Goal: Transaction & Acquisition: Purchase product/service

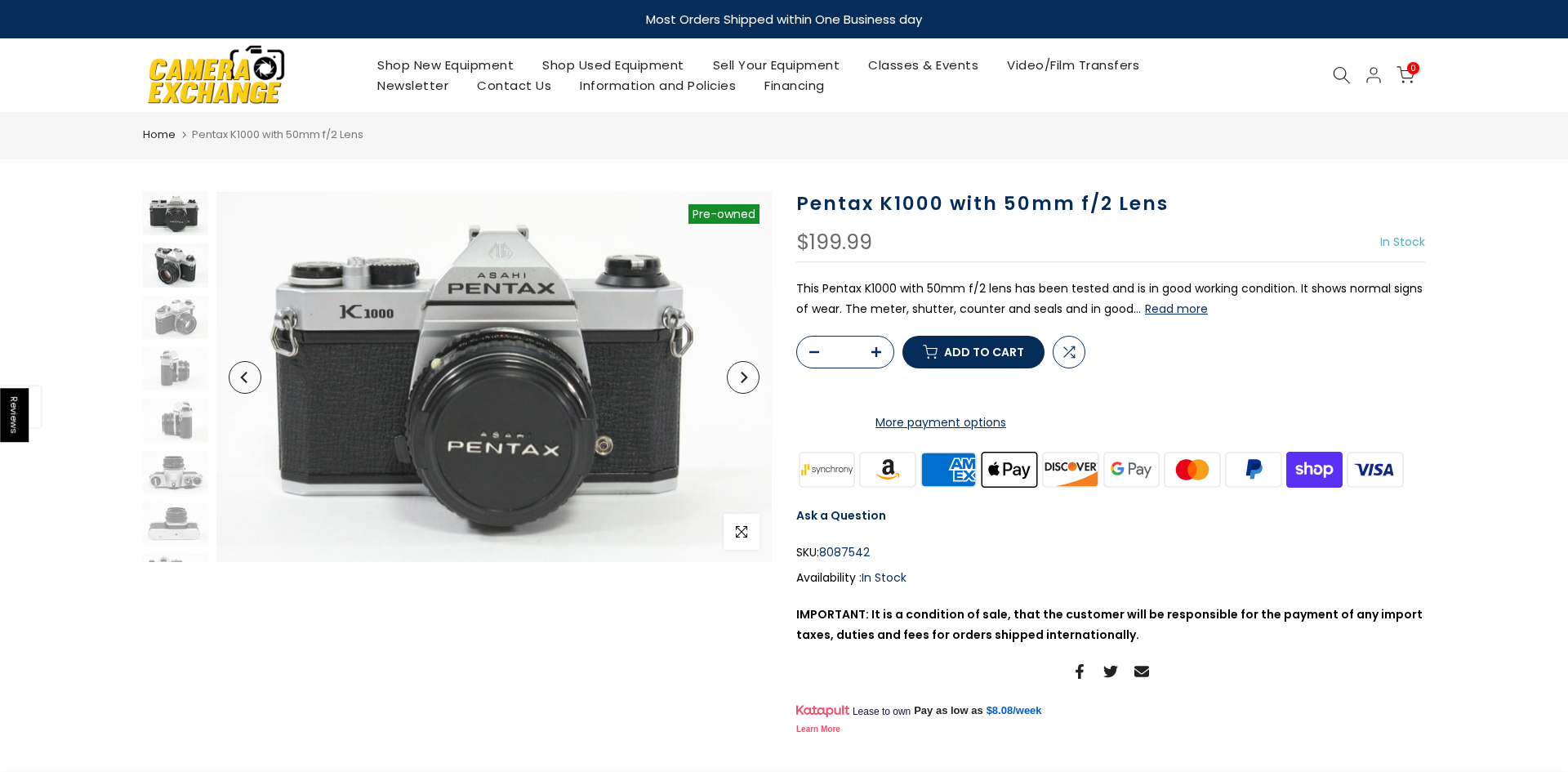
click at [180, 267] on img at bounding box center [175, 265] width 65 height 43
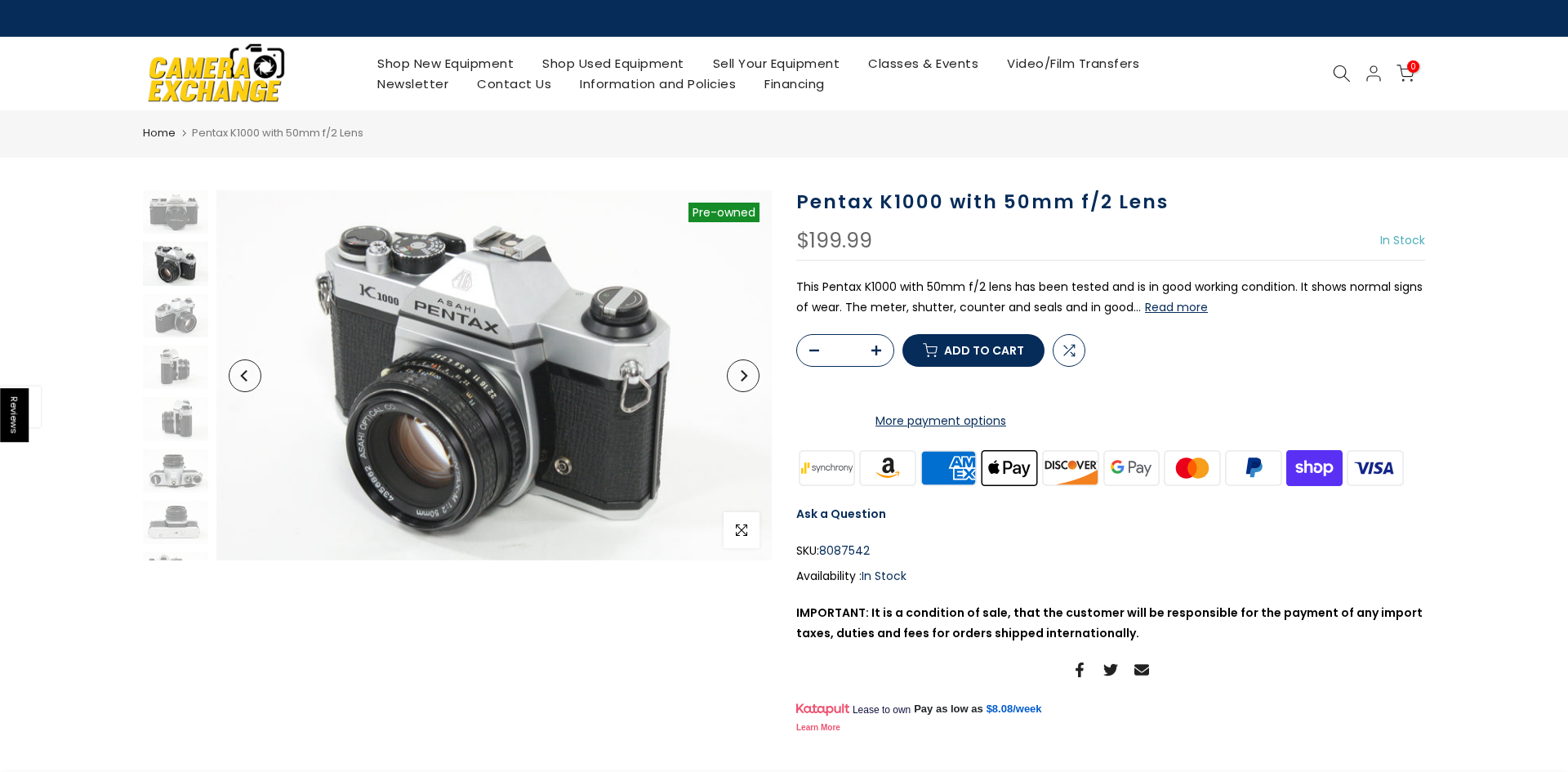
click at [1163, 314] on button "Read more" at bounding box center [1176, 307] width 63 height 15
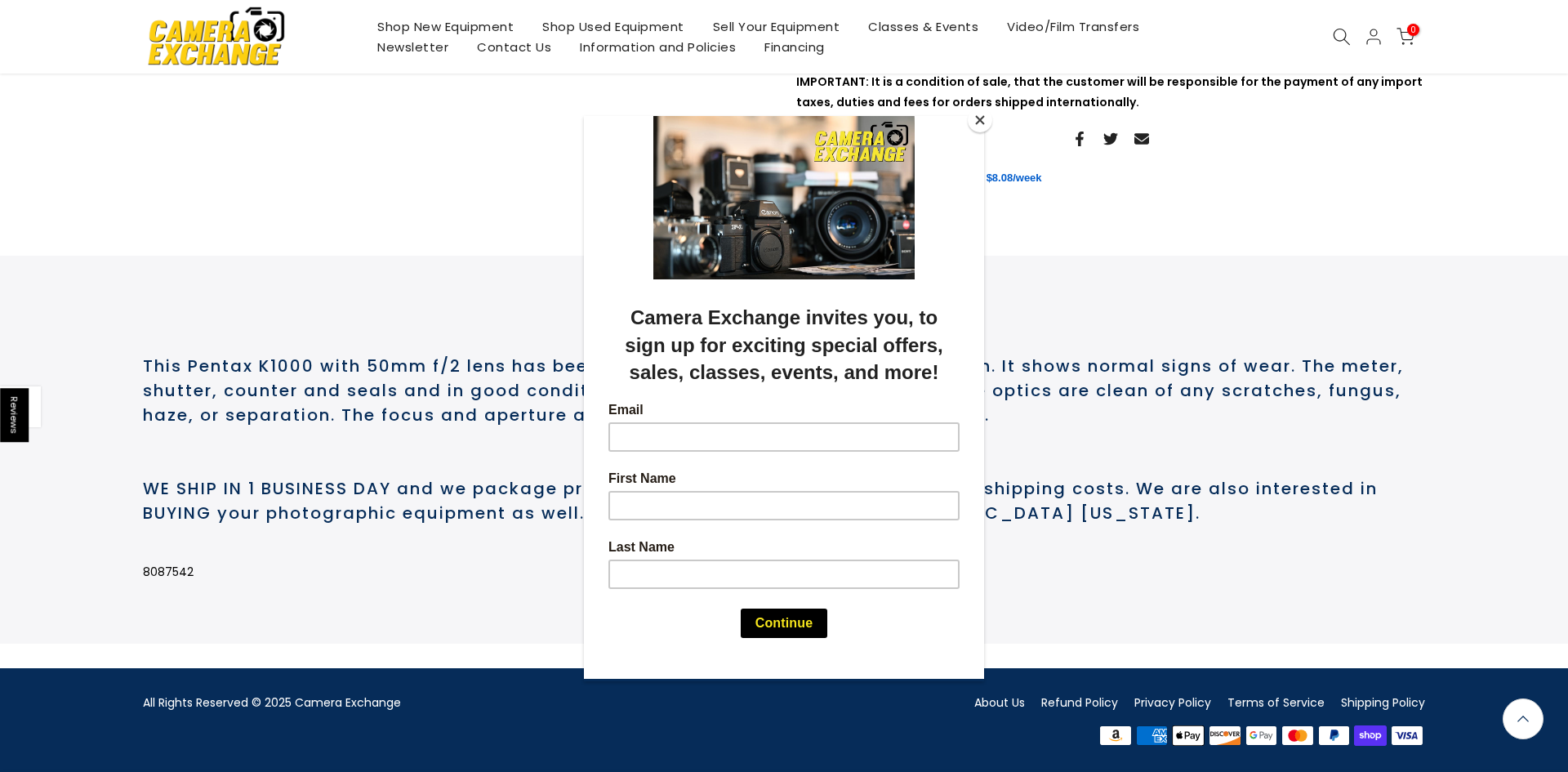
scroll to position [599, 0]
click at [977, 122] on button "Close" at bounding box center [980, 120] width 25 height 25
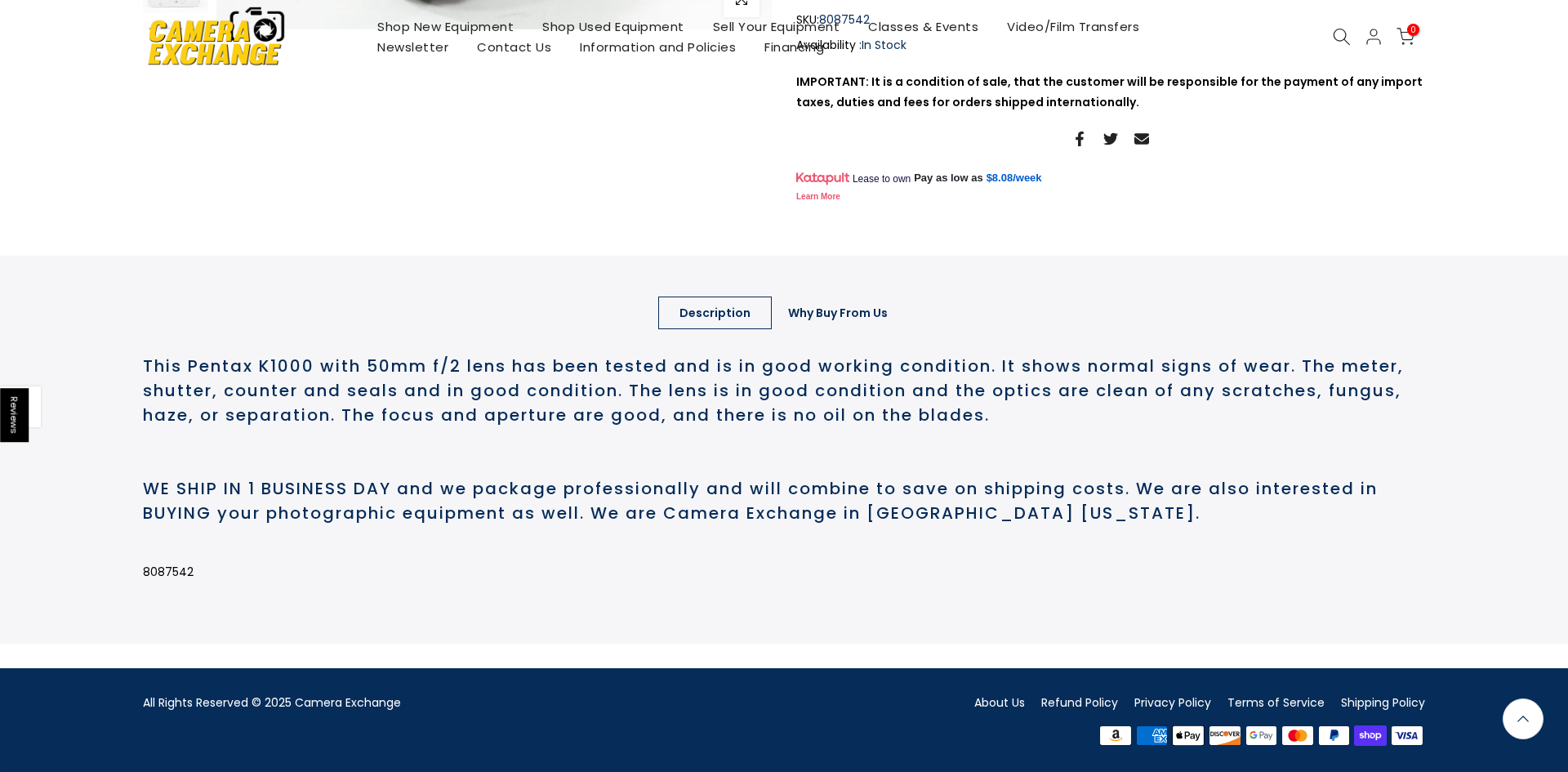
scroll to position [0, 0]
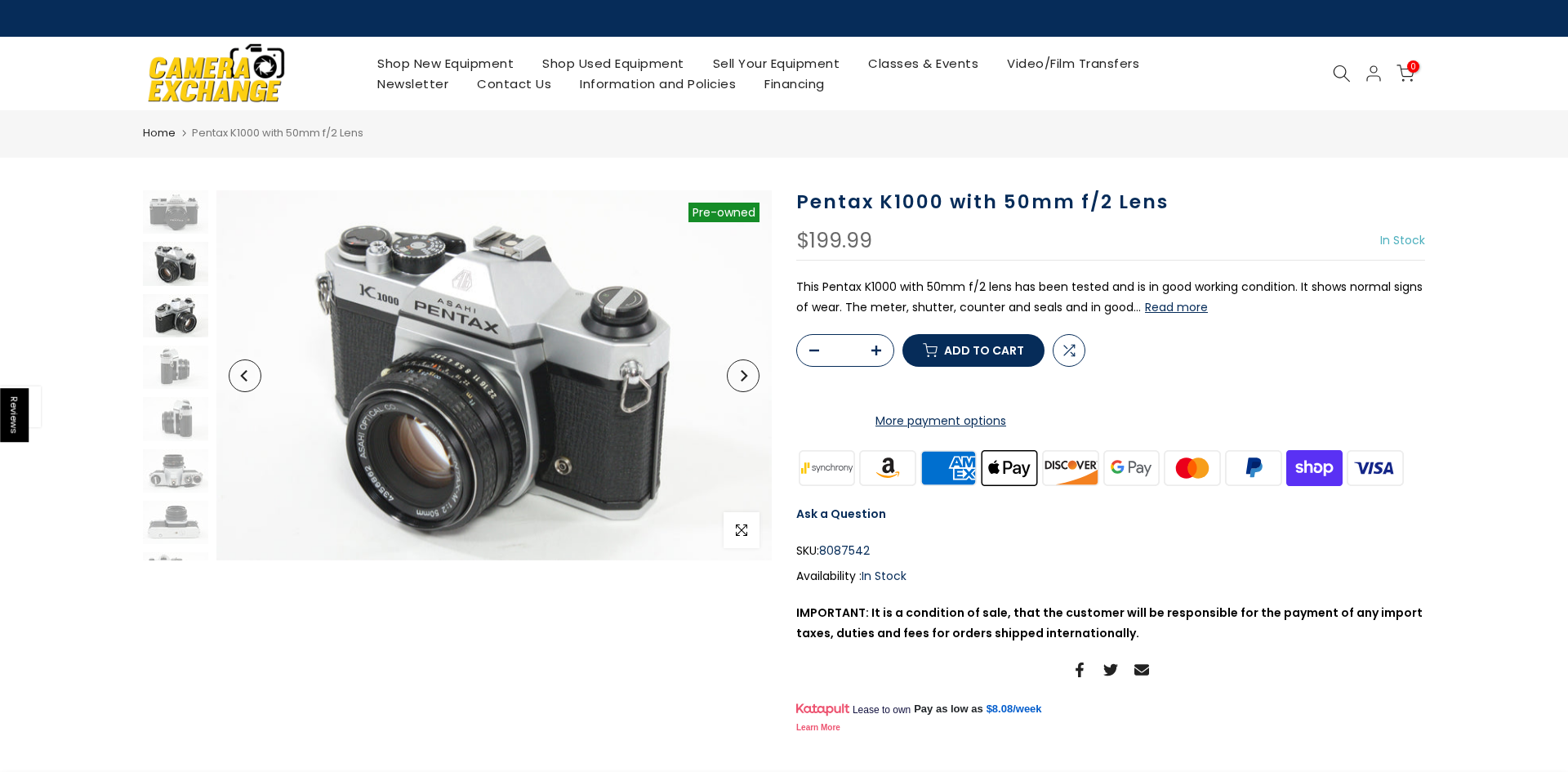
click at [176, 302] on img at bounding box center [175, 316] width 65 height 43
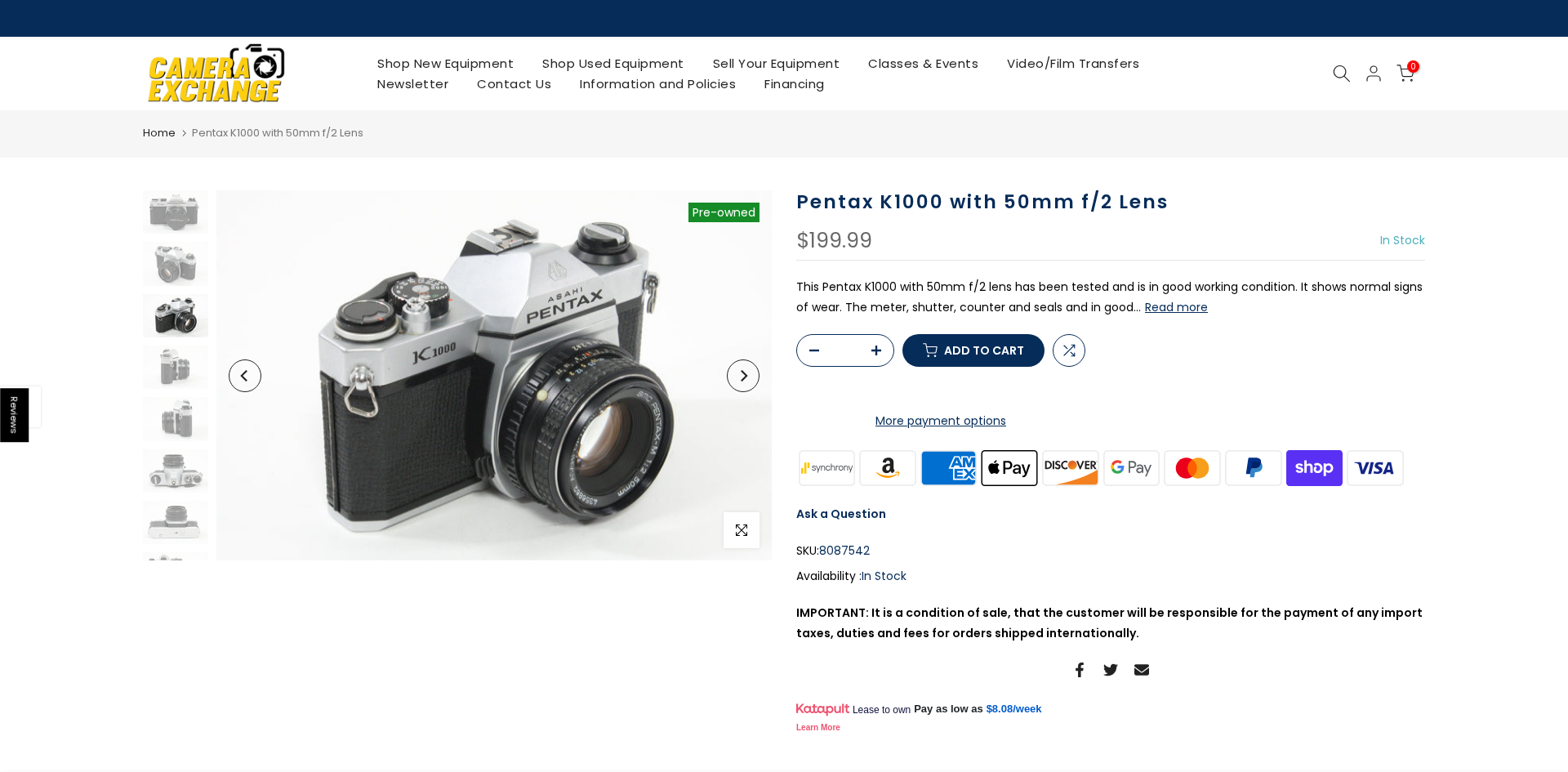
scroll to position [22, 0]
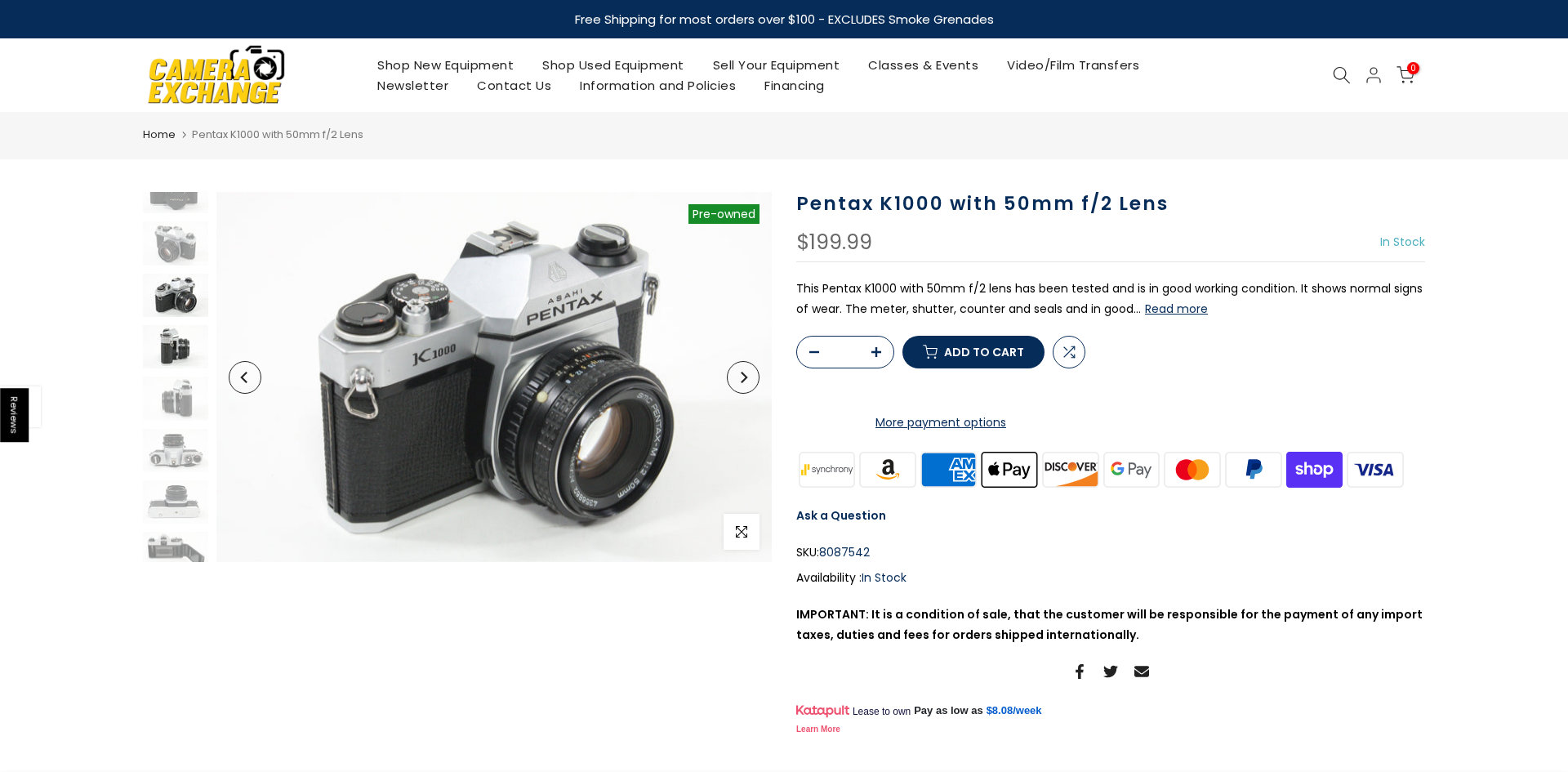
click at [176, 336] on img at bounding box center [175, 346] width 65 height 43
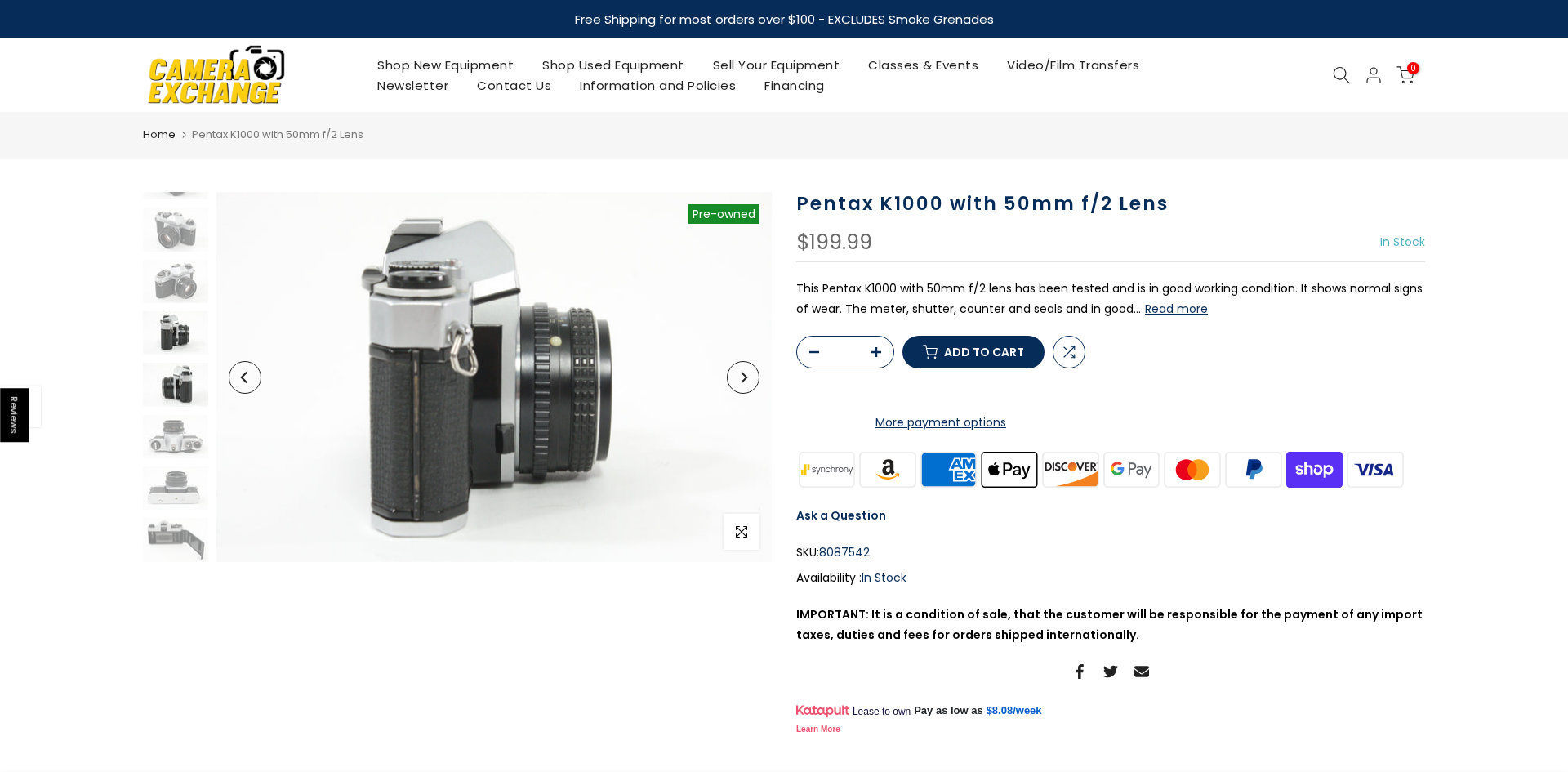
click at [172, 375] on img at bounding box center [175, 385] width 65 height 43
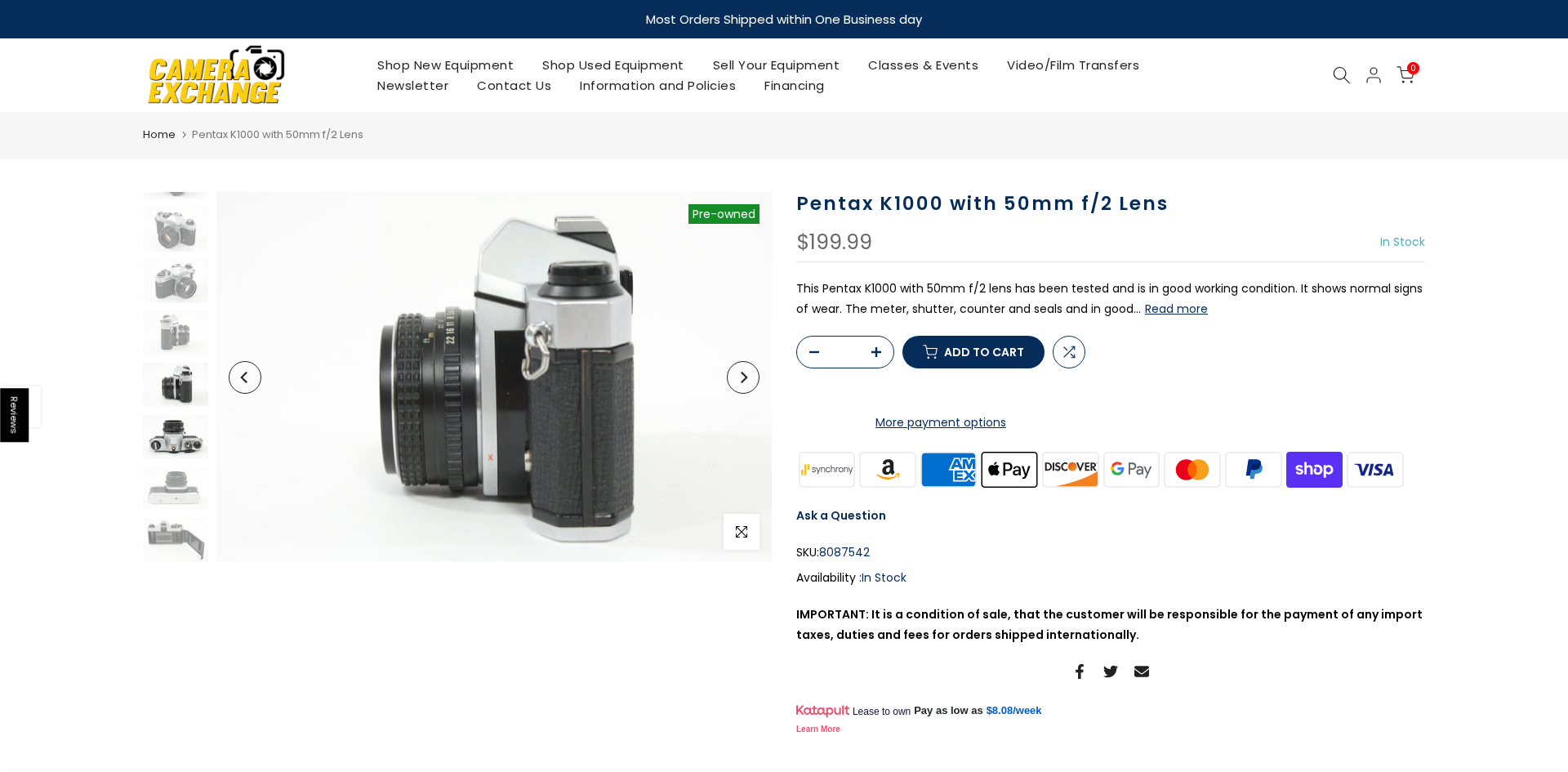
click at [174, 425] on img at bounding box center [175, 437] width 65 height 43
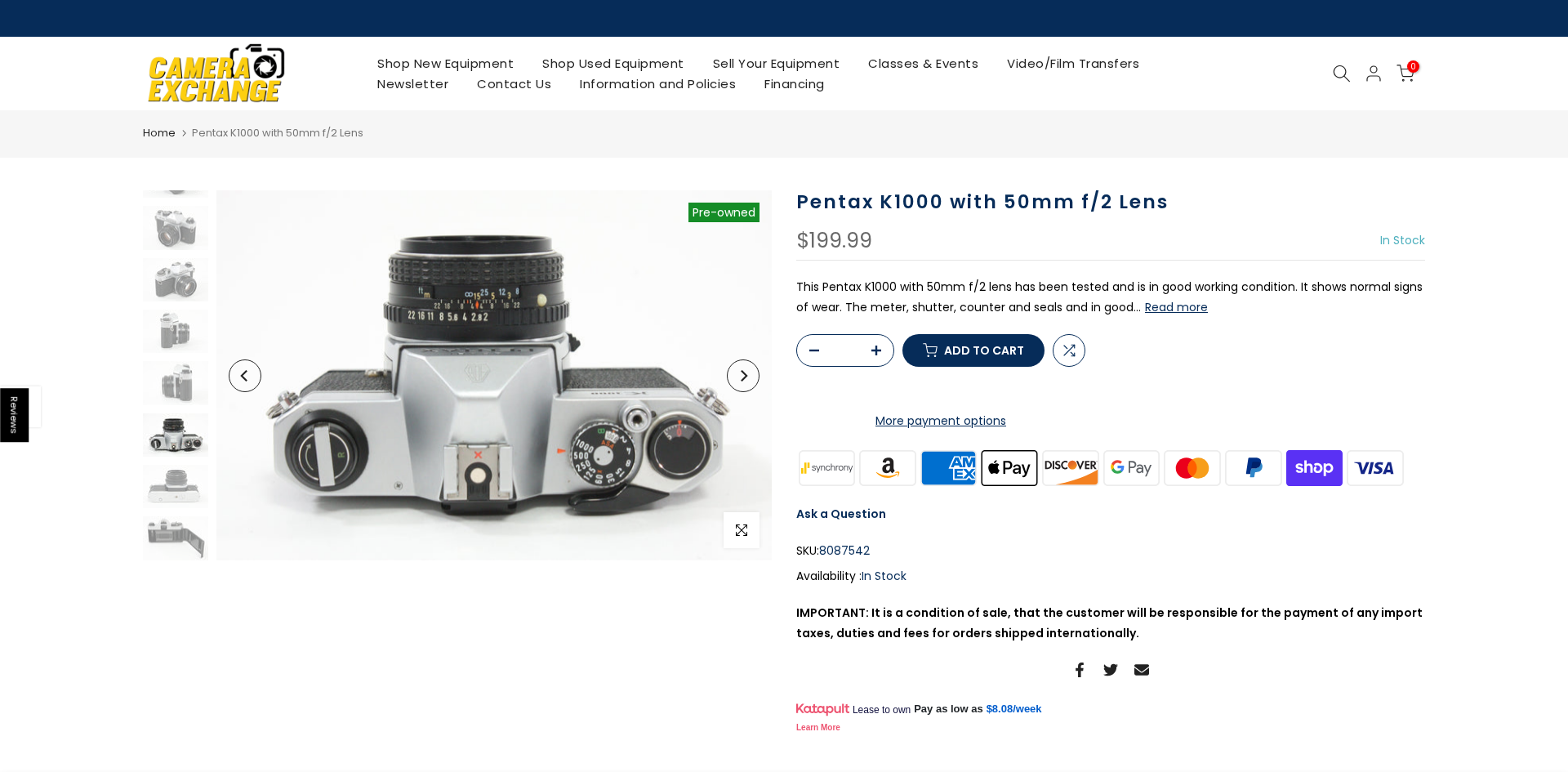
scroll to position [31, 0]
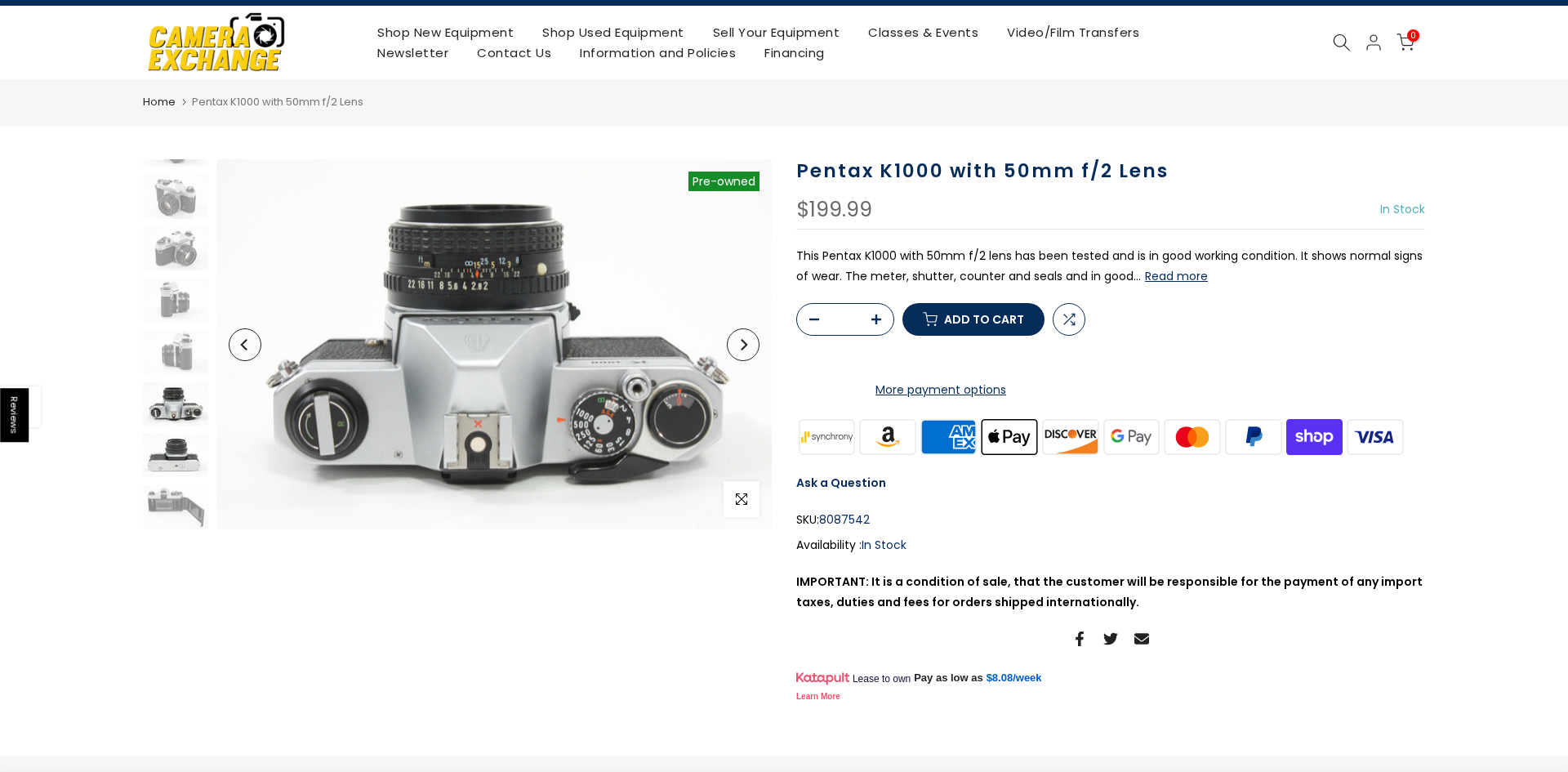
click at [171, 464] on img at bounding box center [175, 455] width 65 height 43
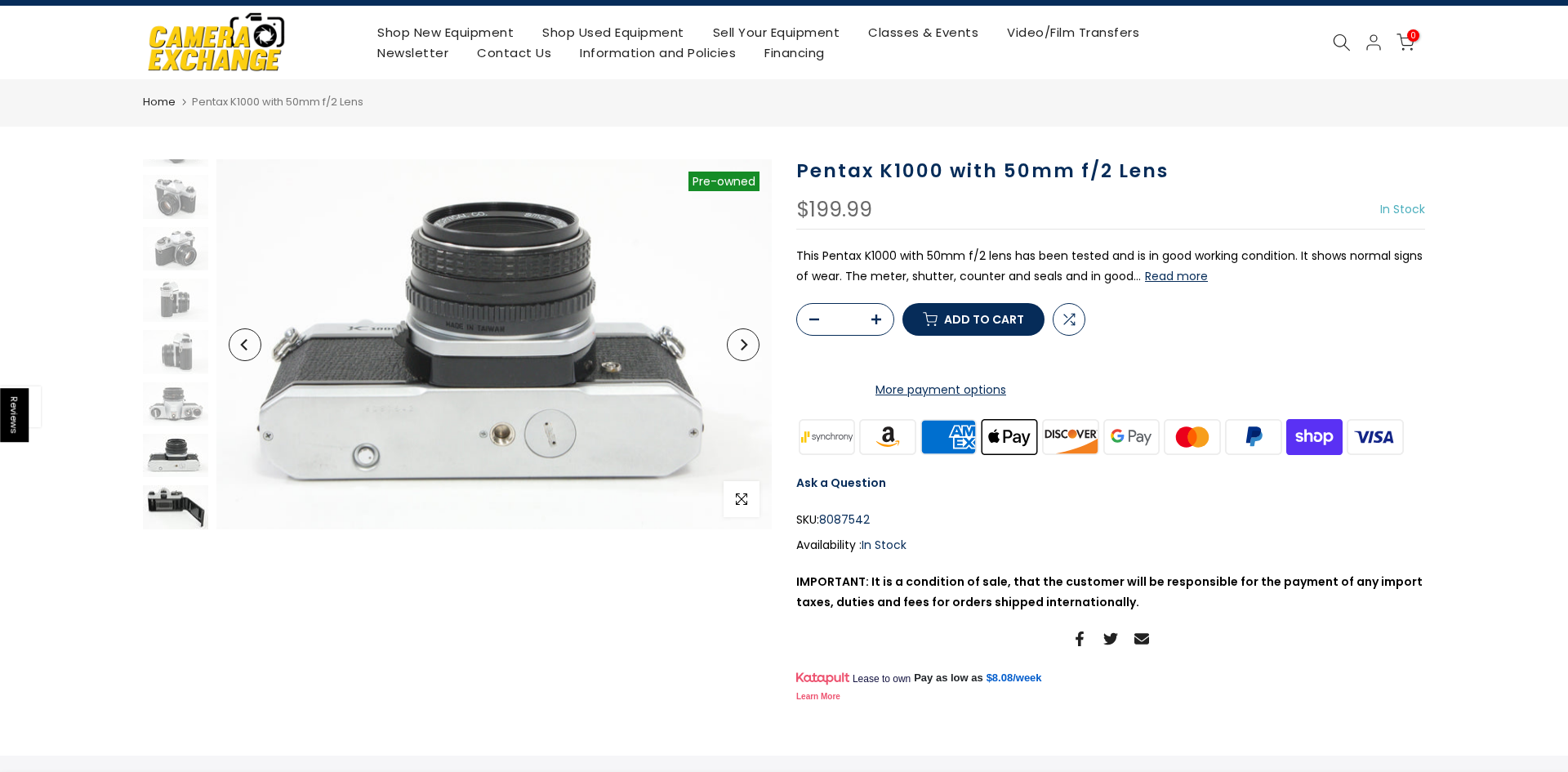
click at [170, 494] on img at bounding box center [175, 506] width 65 height 43
